Goal: Register for event/course

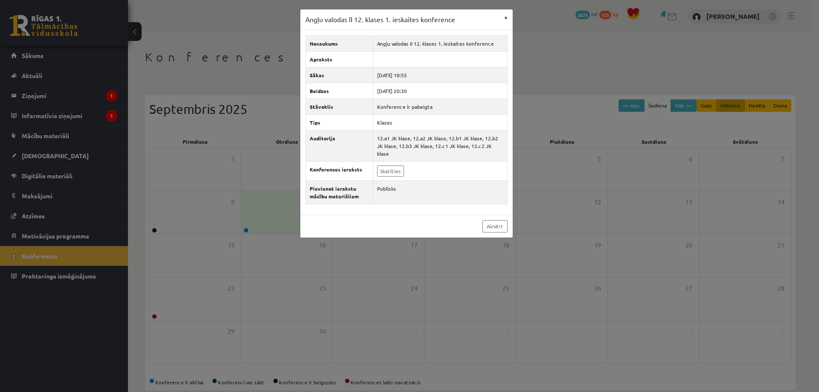
click at [500, 15] on div "Angļu valodas II 12. klases 1. ieskaites konference ×" at bounding box center [406, 19] width 212 height 21
click at [504, 16] on button "×" at bounding box center [506, 17] width 14 height 16
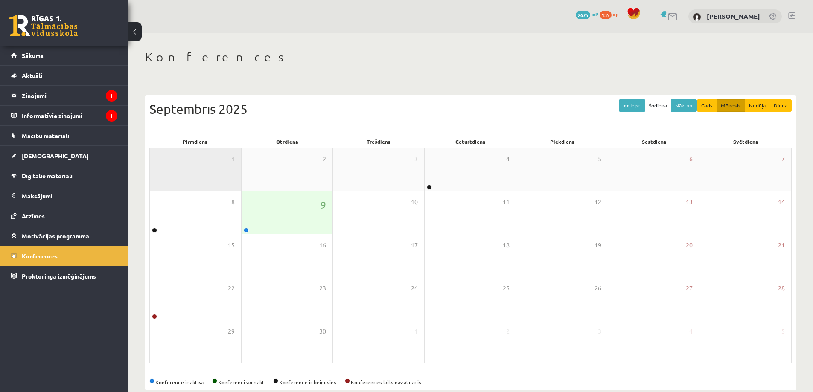
scroll to position [15, 0]
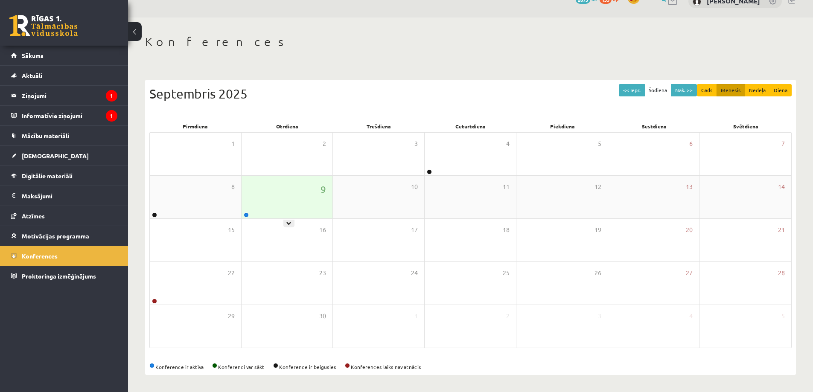
click at [278, 191] on div "9" at bounding box center [286, 197] width 91 height 43
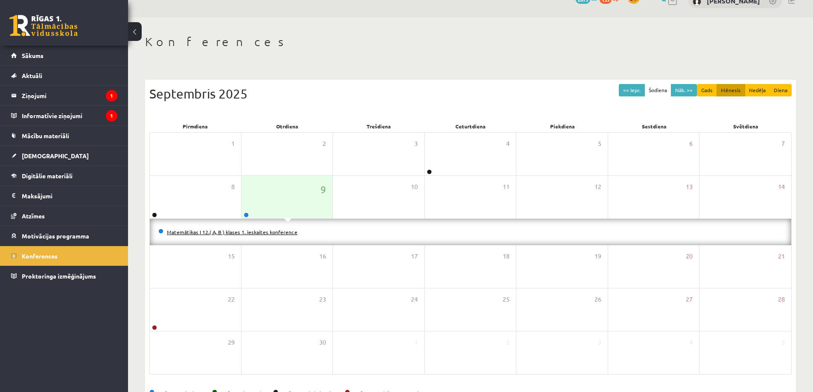
click at [230, 230] on link "Matemātikas I 12.( A, B ) klases 1. ieskaites konference" at bounding box center [232, 232] width 131 height 7
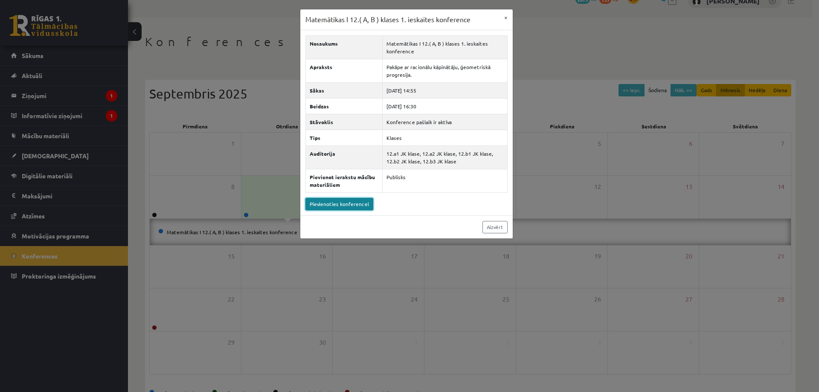
click at [351, 203] on link "Pievienoties konferencei" at bounding box center [339, 204] width 68 height 12
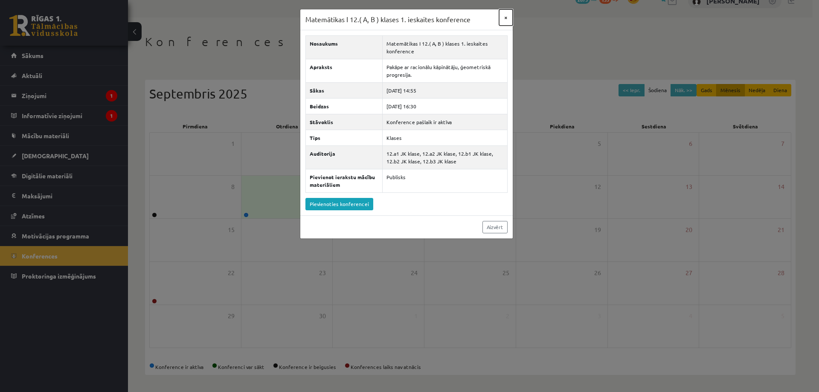
click at [502, 21] on button "×" at bounding box center [506, 17] width 14 height 16
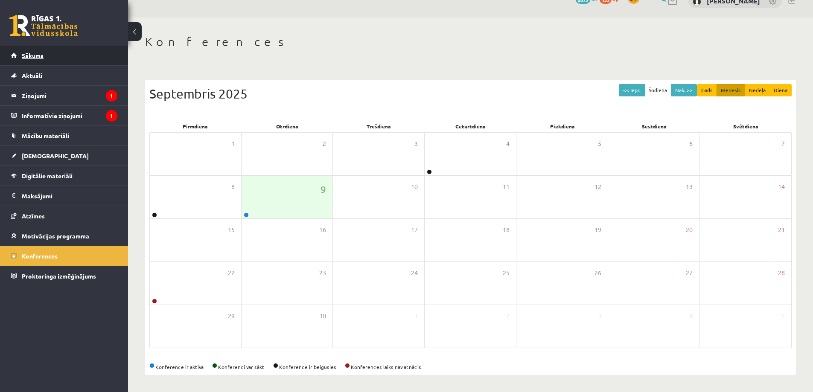
click at [50, 56] on link "Sākums" at bounding box center [64, 56] width 106 height 20
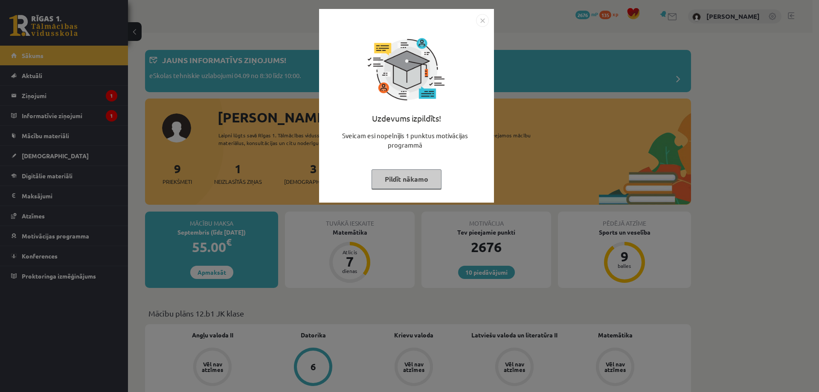
click at [388, 177] on button "Pildīt nākamo" at bounding box center [406, 179] width 70 height 20
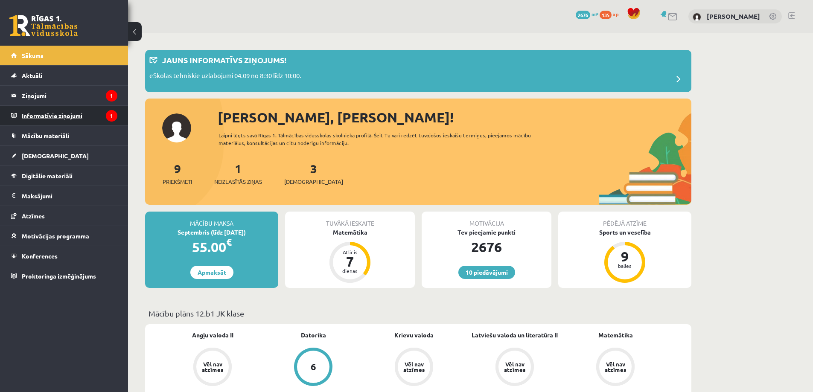
click at [62, 116] on legend "Informatīvie ziņojumi 1" at bounding box center [70, 116] width 96 height 20
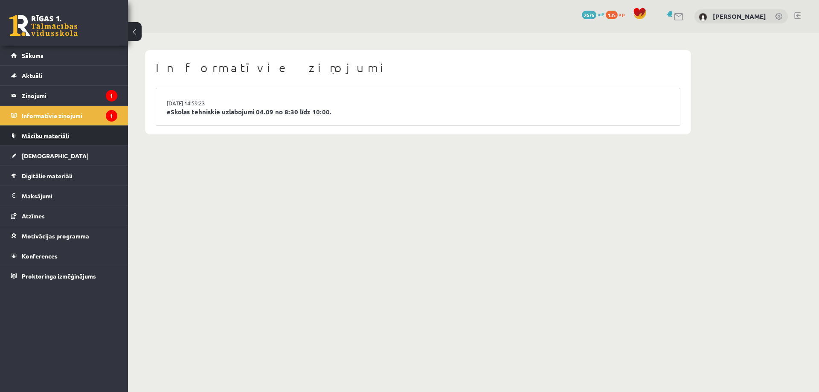
click at [70, 136] on link "Mācību materiāli" at bounding box center [64, 136] width 106 height 20
